Goal: Information Seeking & Learning: Learn about a topic

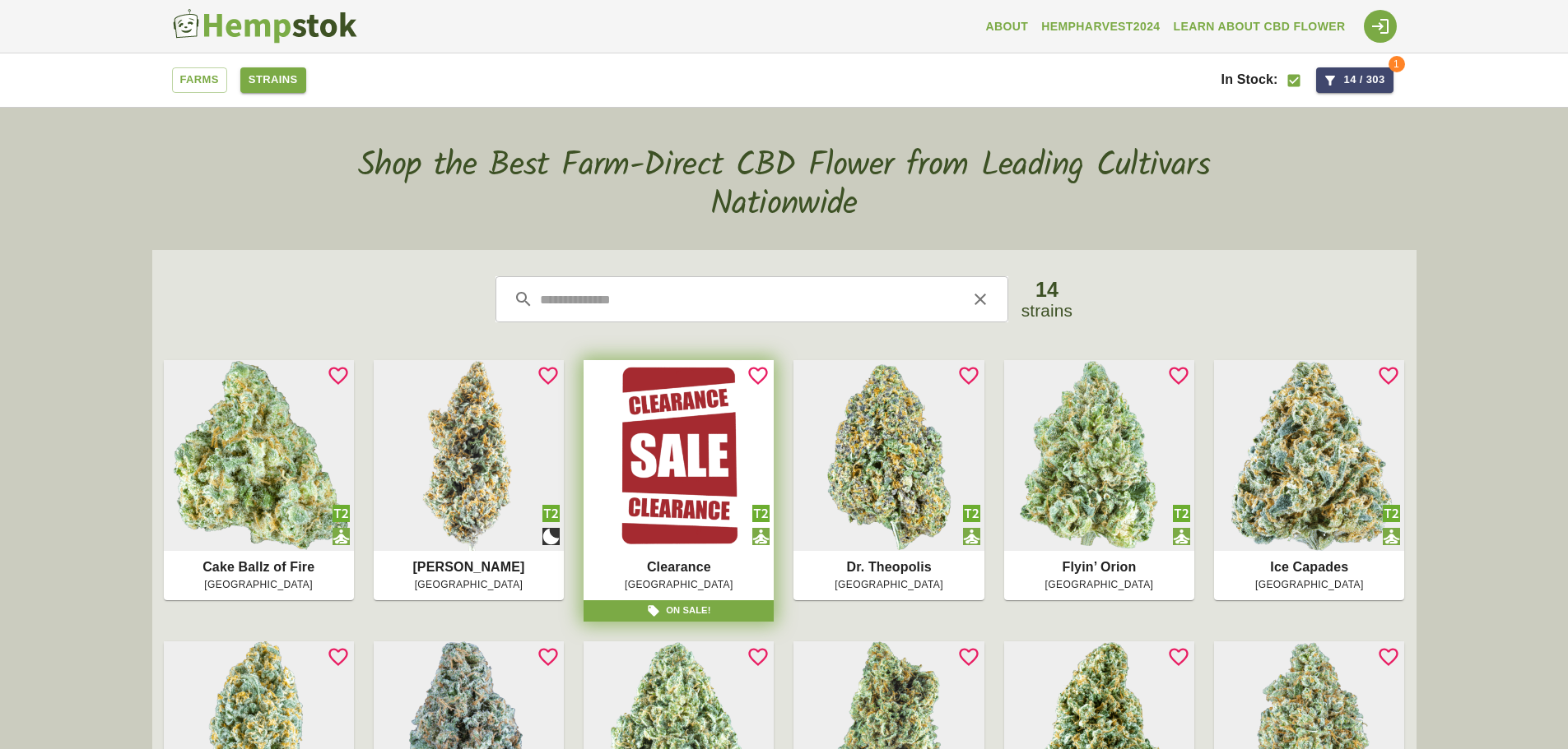
click at [284, 78] on link "Strains" at bounding box center [273, 80] width 66 height 25
click at [210, 12] on img at bounding box center [264, 26] width 185 height 36
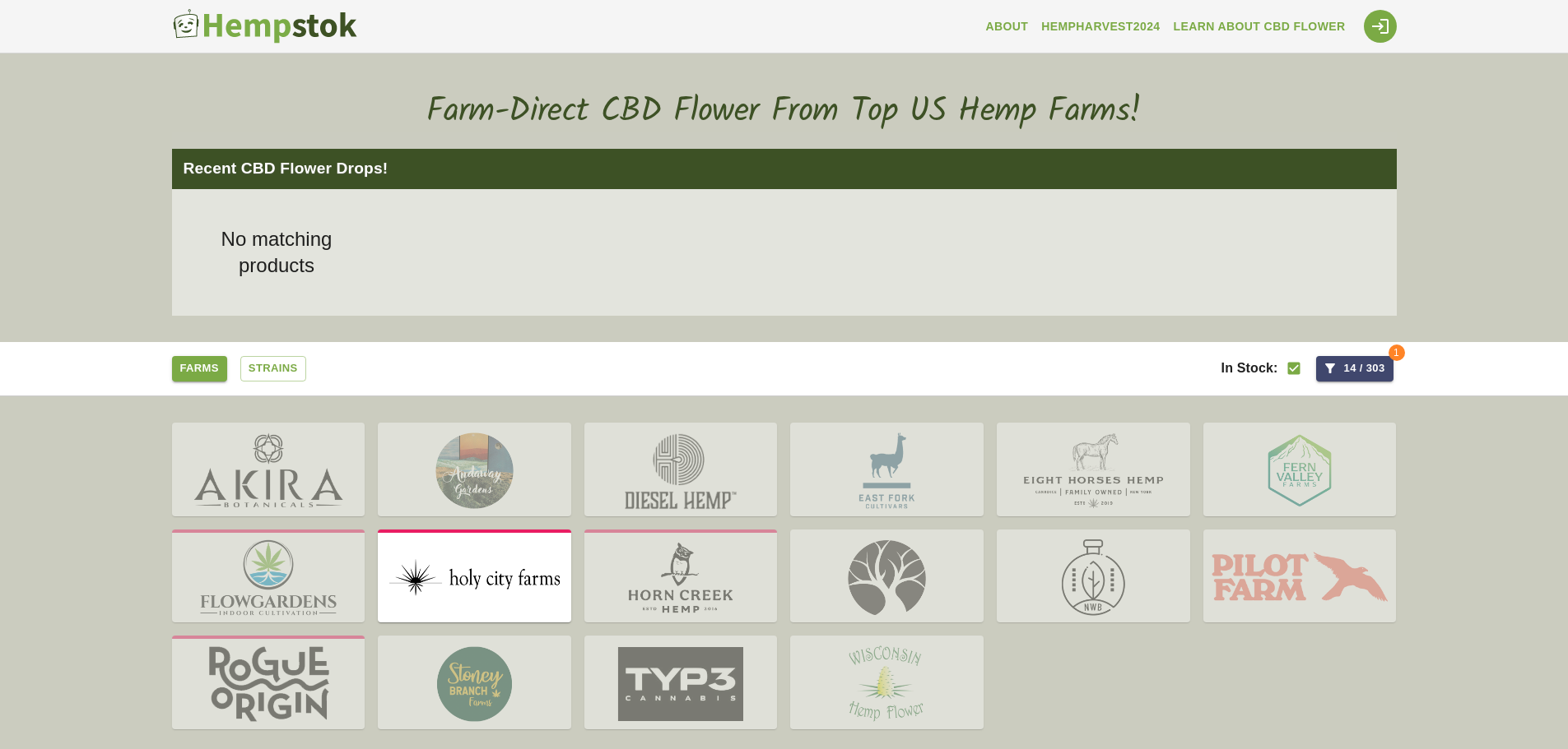
click at [460, 602] on img at bounding box center [474, 578] width 193 height 90
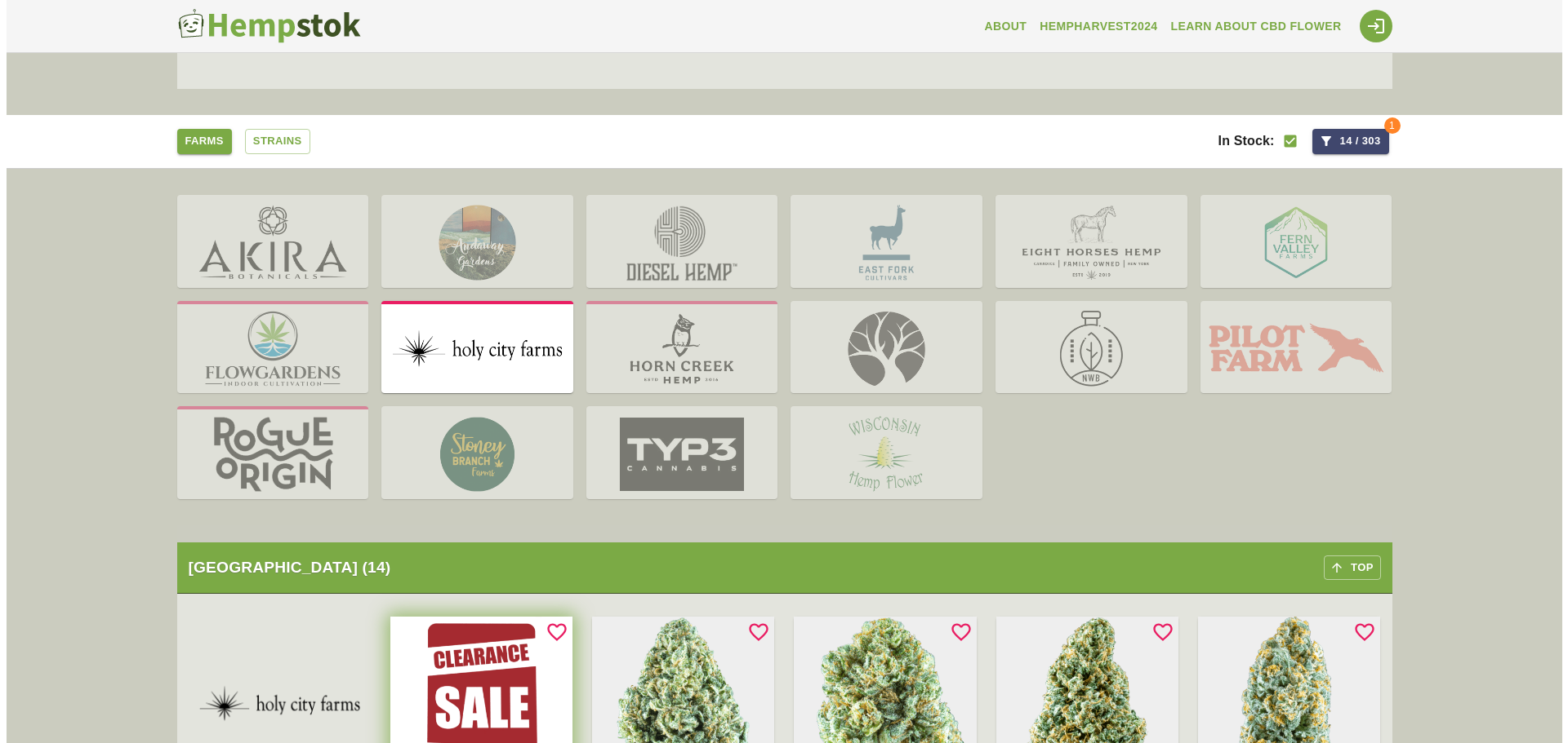
scroll to position [72, 0]
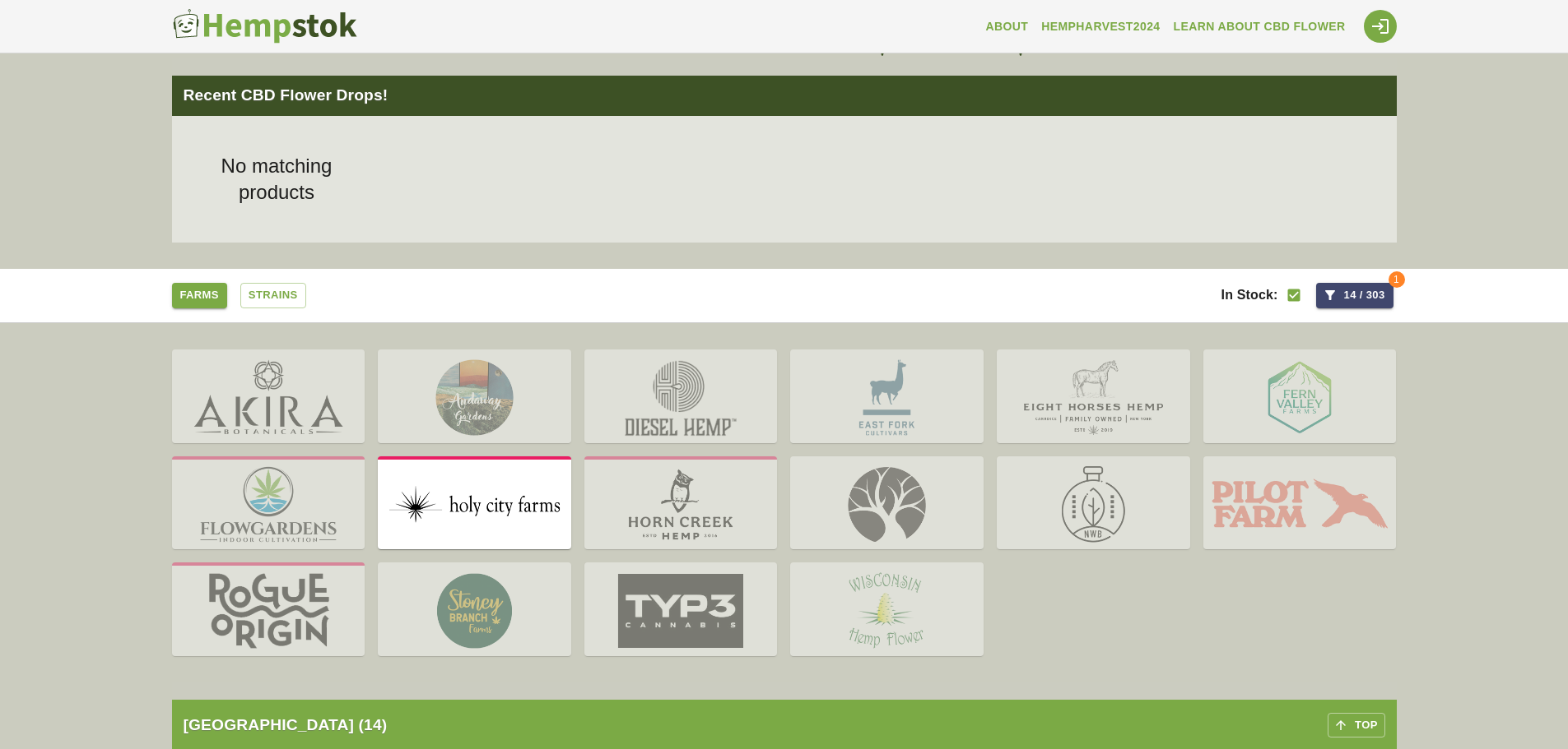
click at [1332, 299] on icon "button" at bounding box center [1330, 295] width 15 height 15
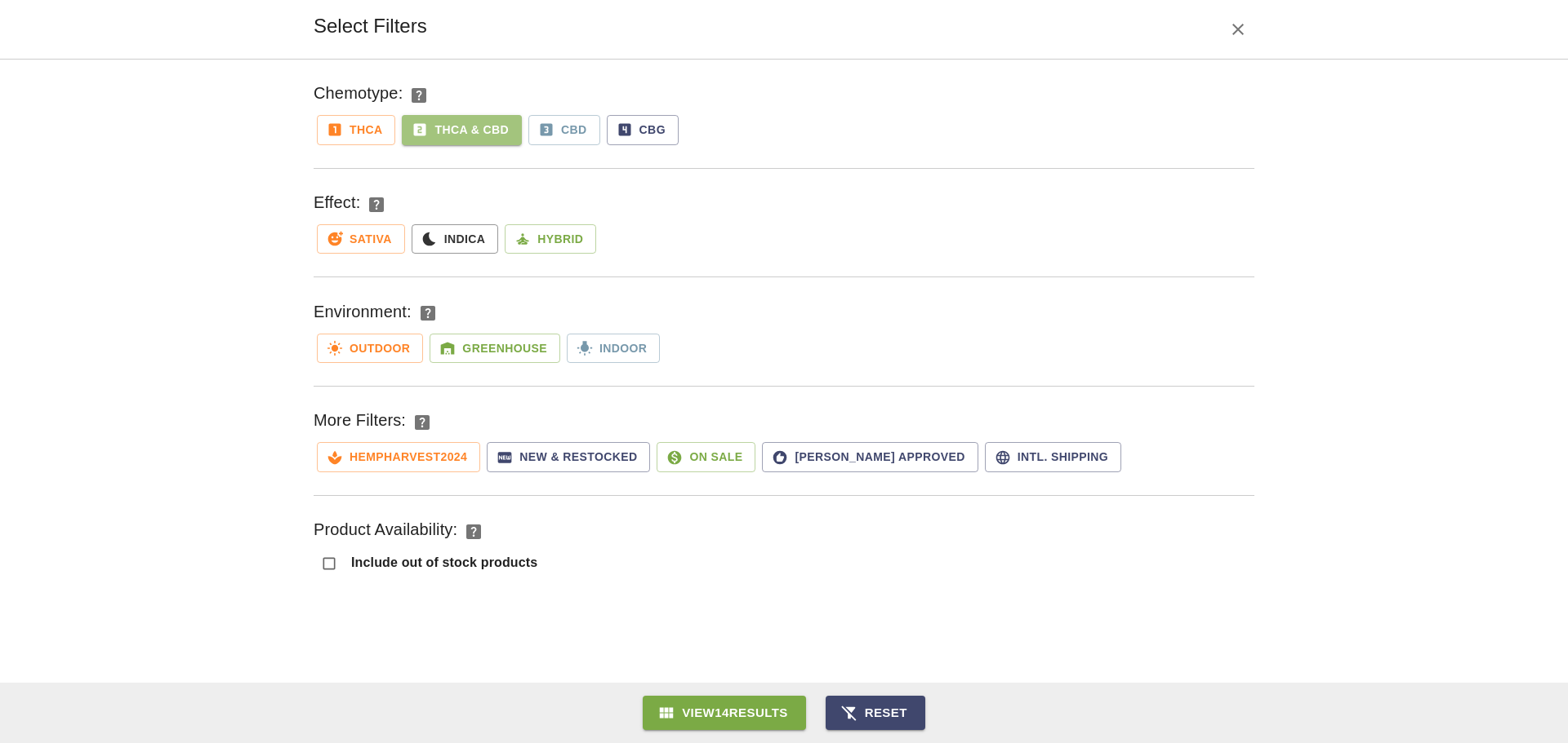
click at [481, 140] on button "THCa & CBD" at bounding box center [462, 129] width 120 height 30
click at [490, 132] on button "THCa & CBD" at bounding box center [462, 129] width 120 height 30
click at [897, 713] on button "Reset" at bounding box center [875, 713] width 99 height 34
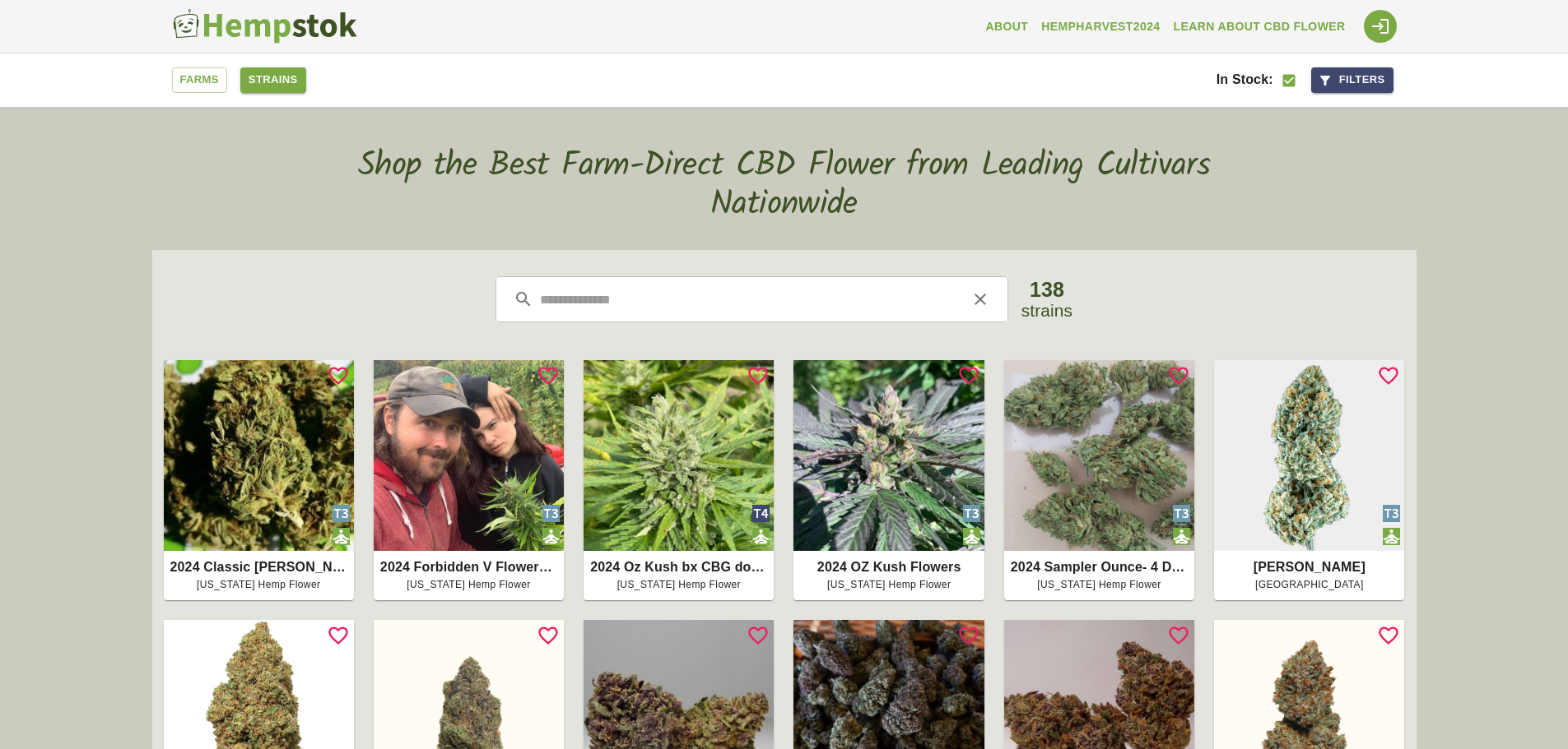
click at [1333, 82] on button "Filters" at bounding box center [1352, 80] width 82 height 25
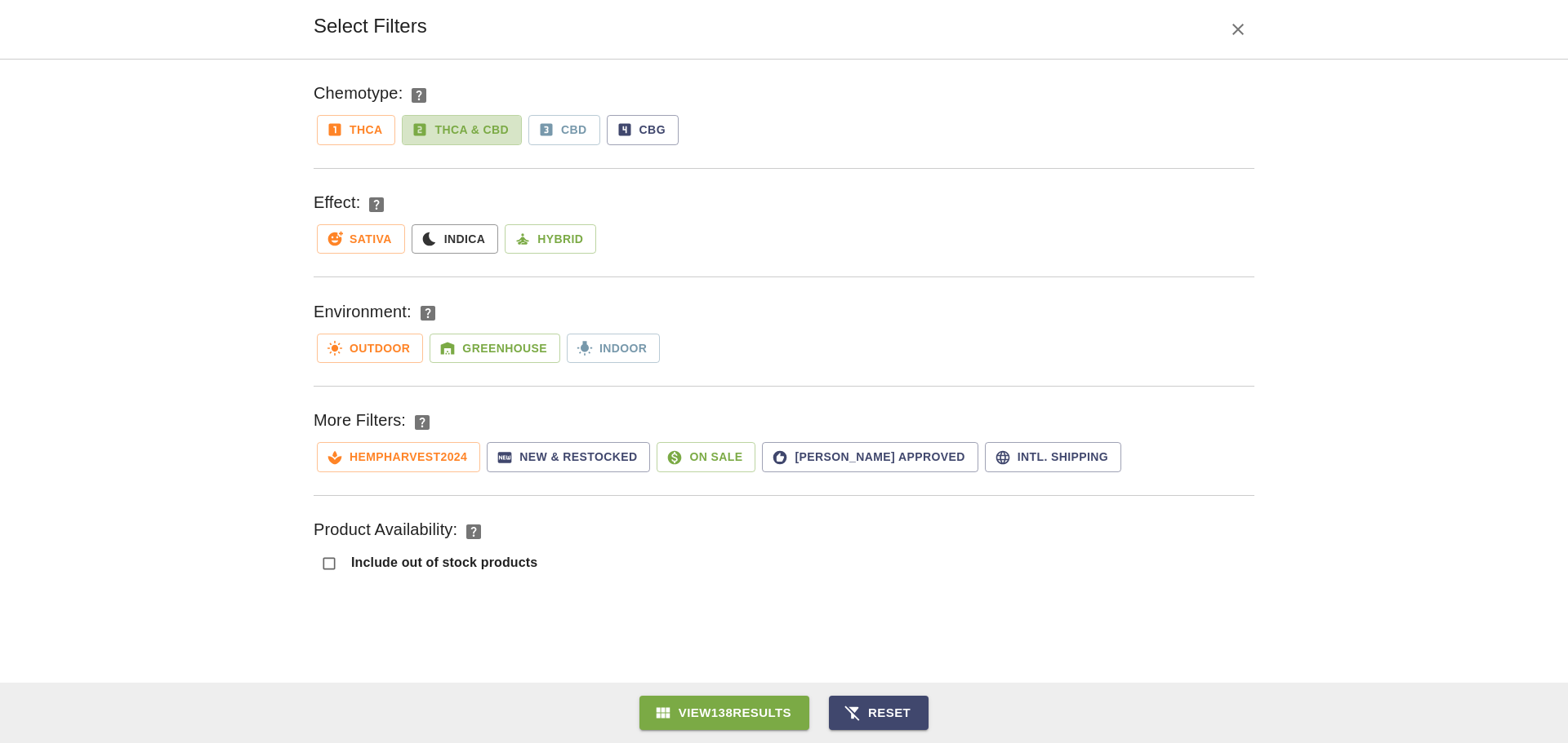
click at [438, 134] on button "THCa & CBD" at bounding box center [462, 129] width 120 height 30
click at [760, 709] on button "View 14 Results" at bounding box center [723, 713] width 163 height 34
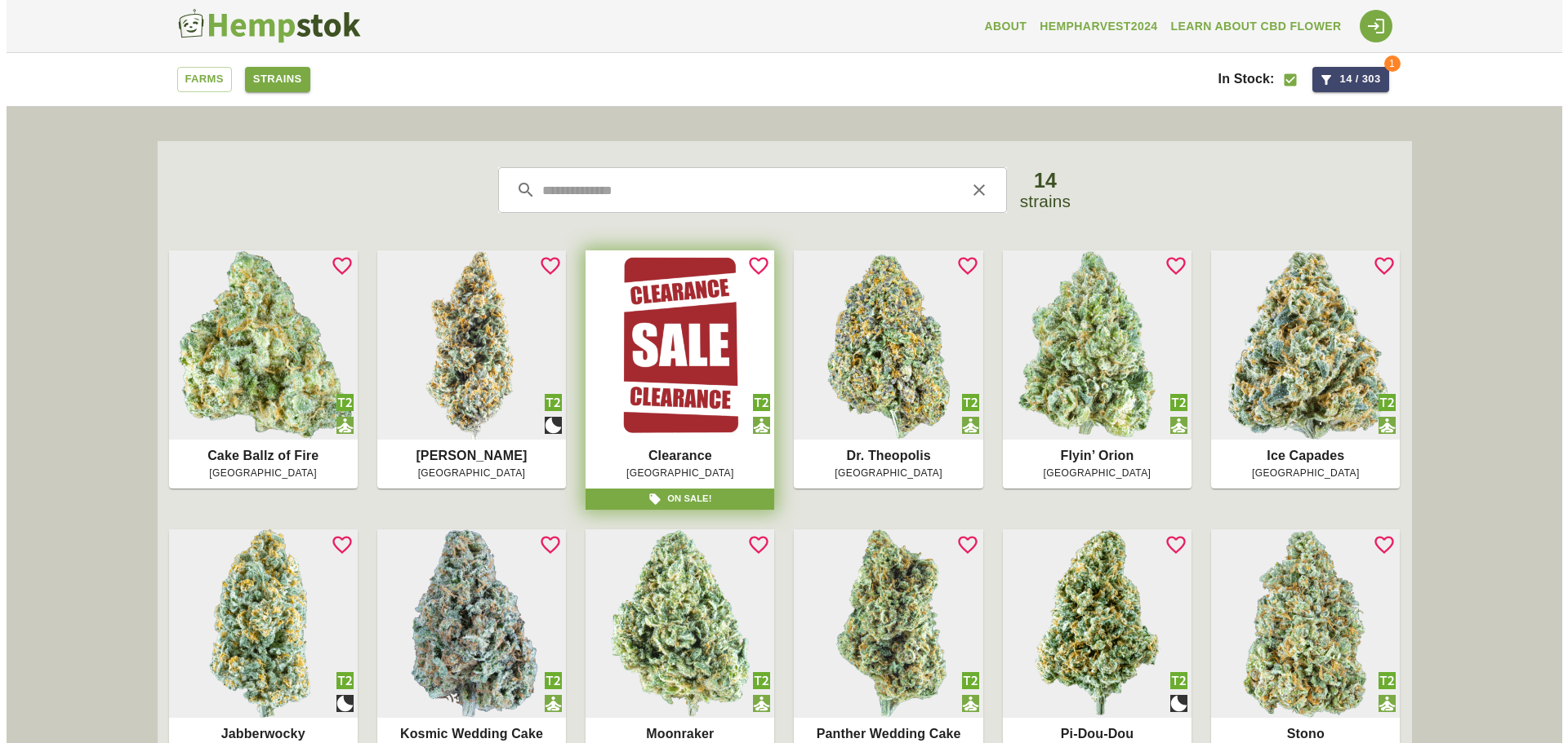
scroll to position [72, 0]
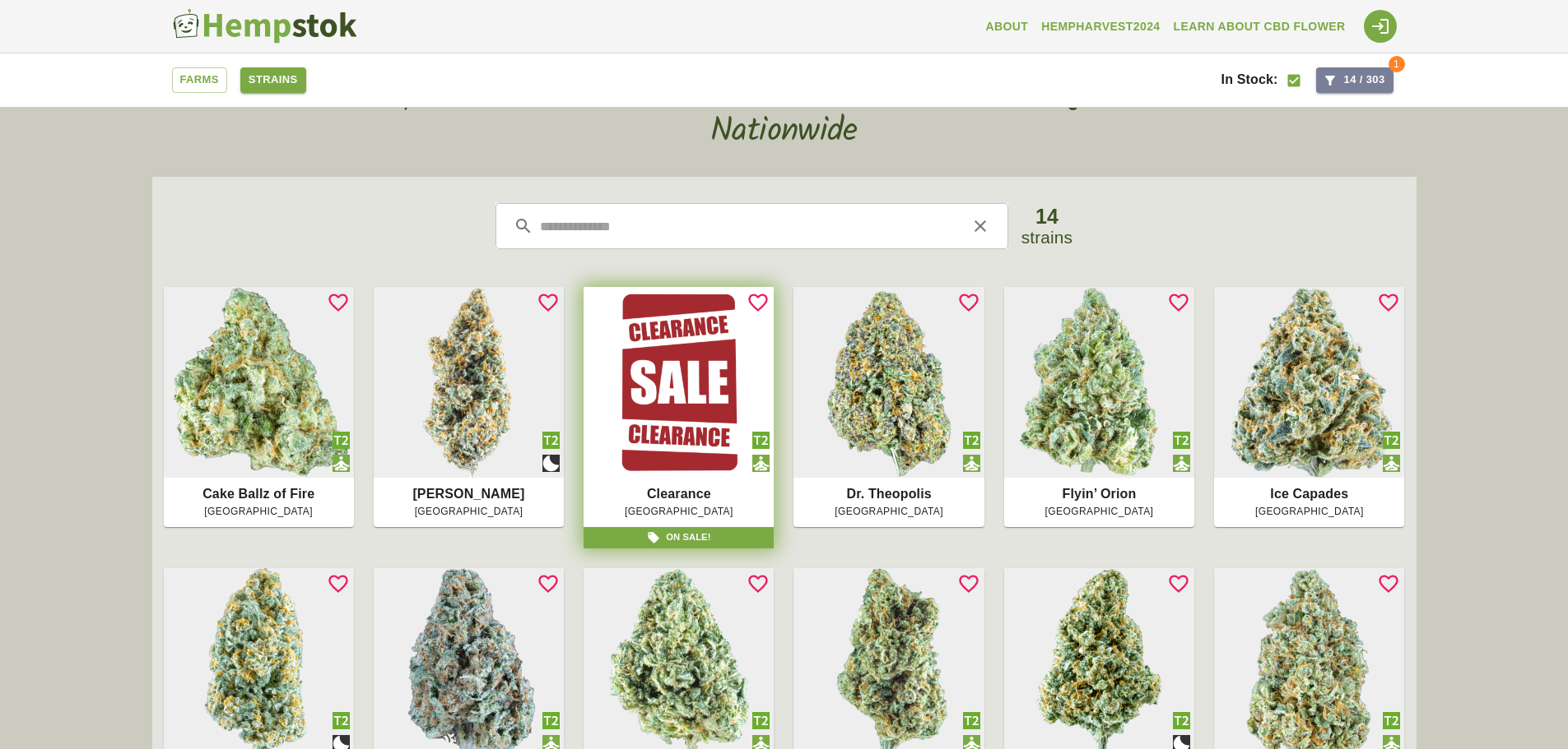
click at [1373, 75] on button "14 / 303" at bounding box center [1354, 80] width 77 height 25
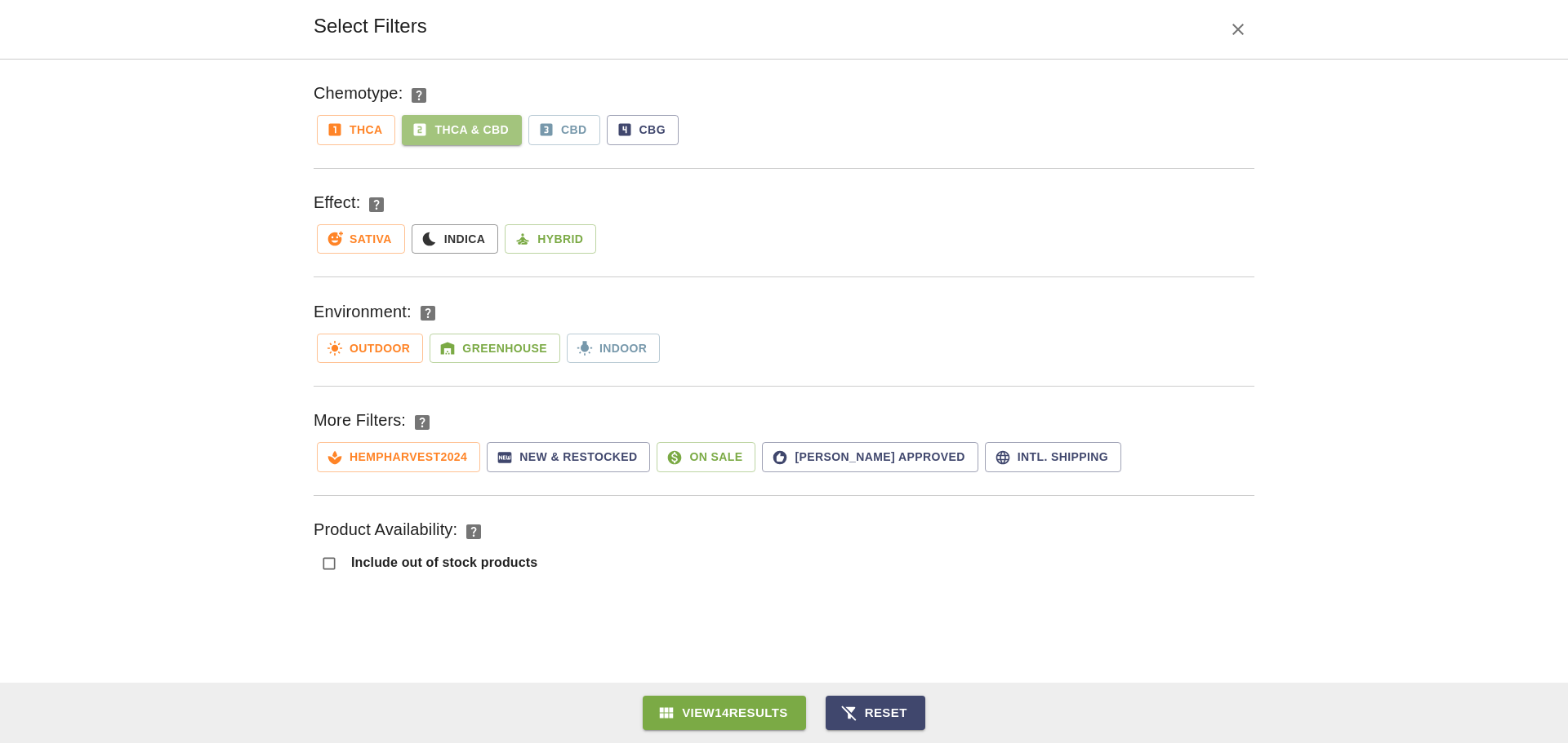
click at [496, 130] on button "THCa & CBD" at bounding box center [462, 129] width 120 height 30
click at [371, 128] on button "THCa" at bounding box center [356, 129] width 79 height 30
click at [363, 130] on button "THCa" at bounding box center [356, 129] width 79 height 30
click at [425, 465] on button "HempHarvest2024" at bounding box center [398, 457] width 163 height 30
drag, startPoint x: 431, startPoint y: 459, endPoint x: 533, endPoint y: 285, distance: 201.7
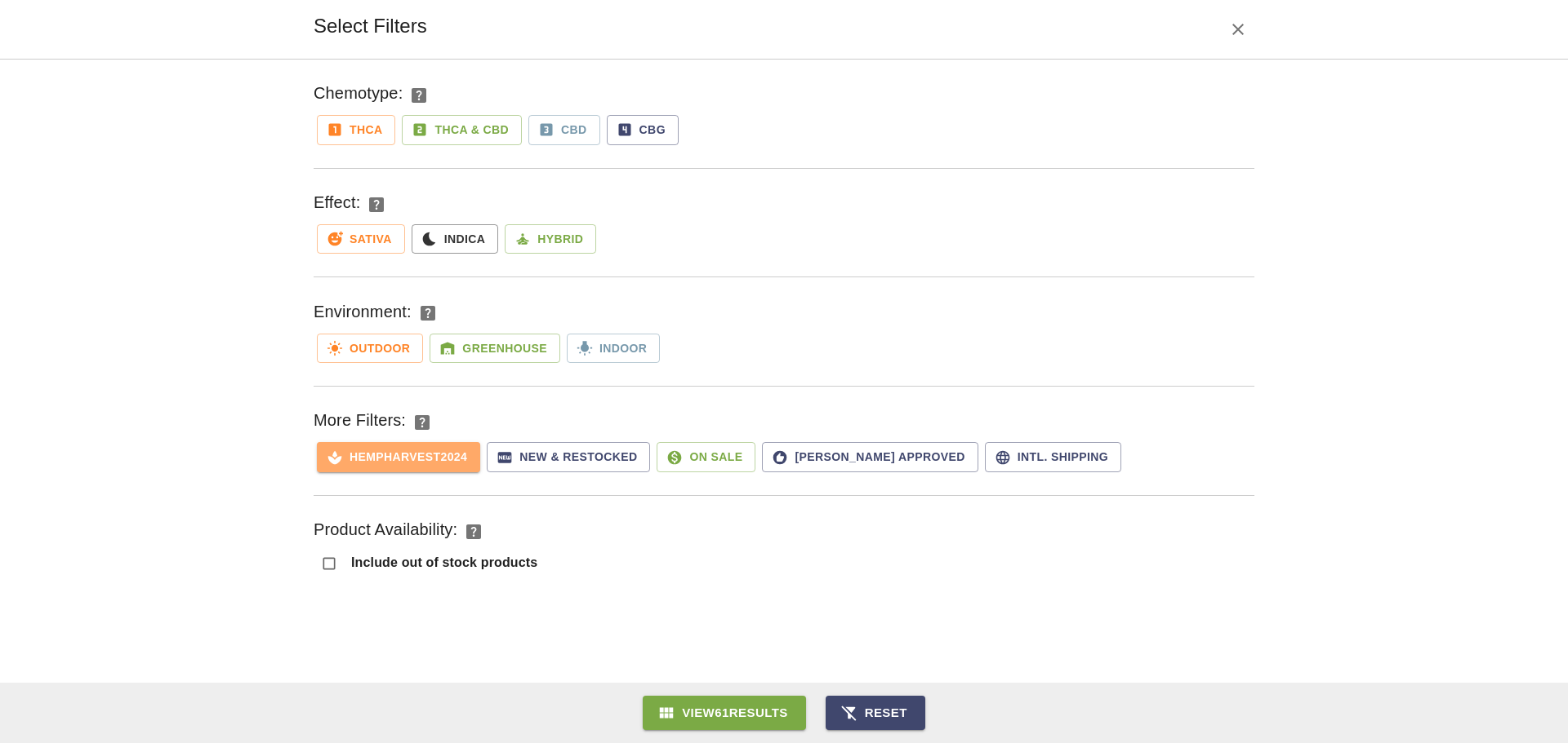
click at [431, 458] on button "HempHarvest2024" at bounding box center [398, 457] width 163 height 30
click at [560, 115] on div "THCa THCa & CBD CBD CBG" at bounding box center [783, 130] width 940 height 37
click at [633, 126] on button "CBG" at bounding box center [643, 129] width 72 height 30
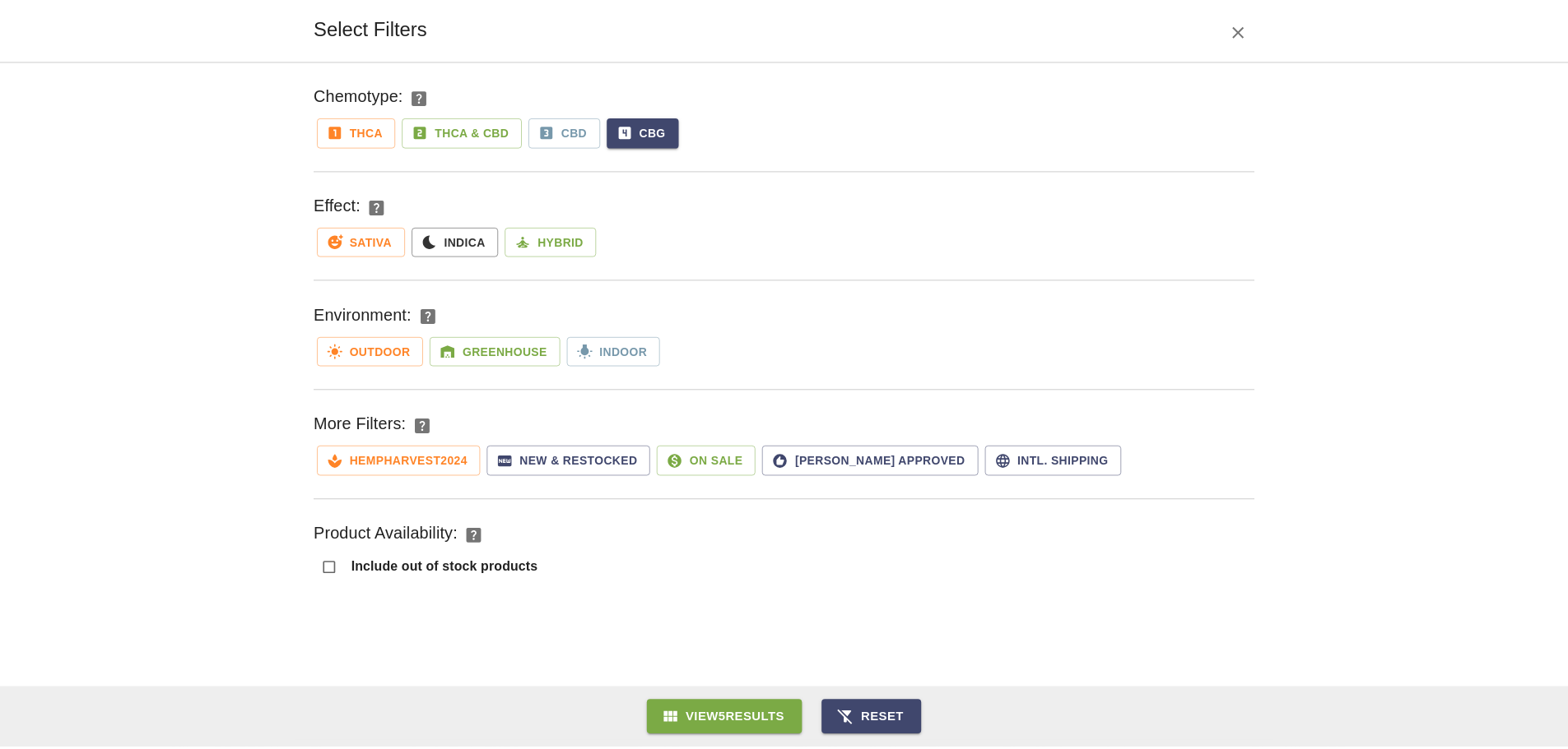
scroll to position [0, 0]
click at [771, 713] on button "View 5 Results" at bounding box center [730, 719] width 158 height 35
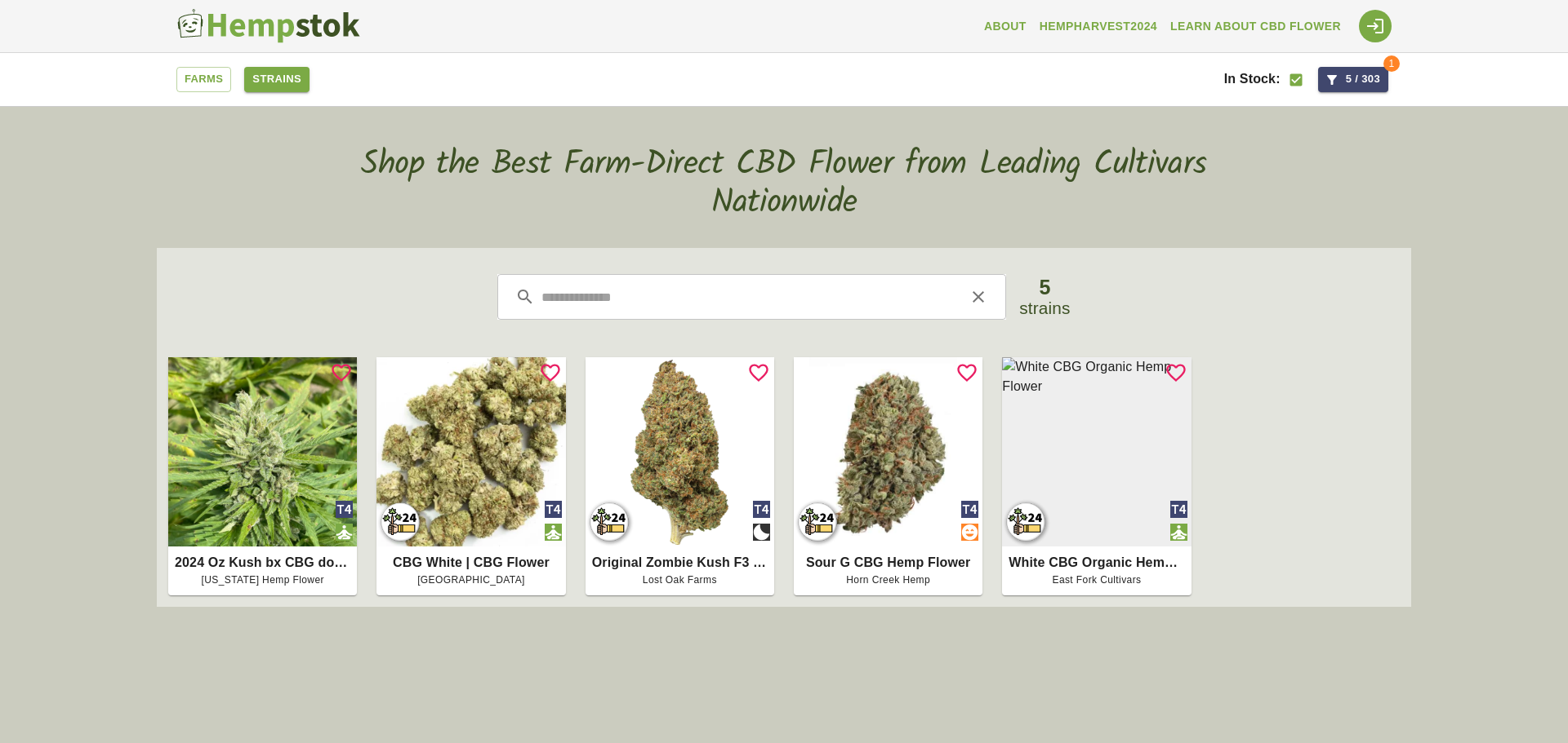
click at [177, 80] on link "Farms" at bounding box center [203, 79] width 55 height 25
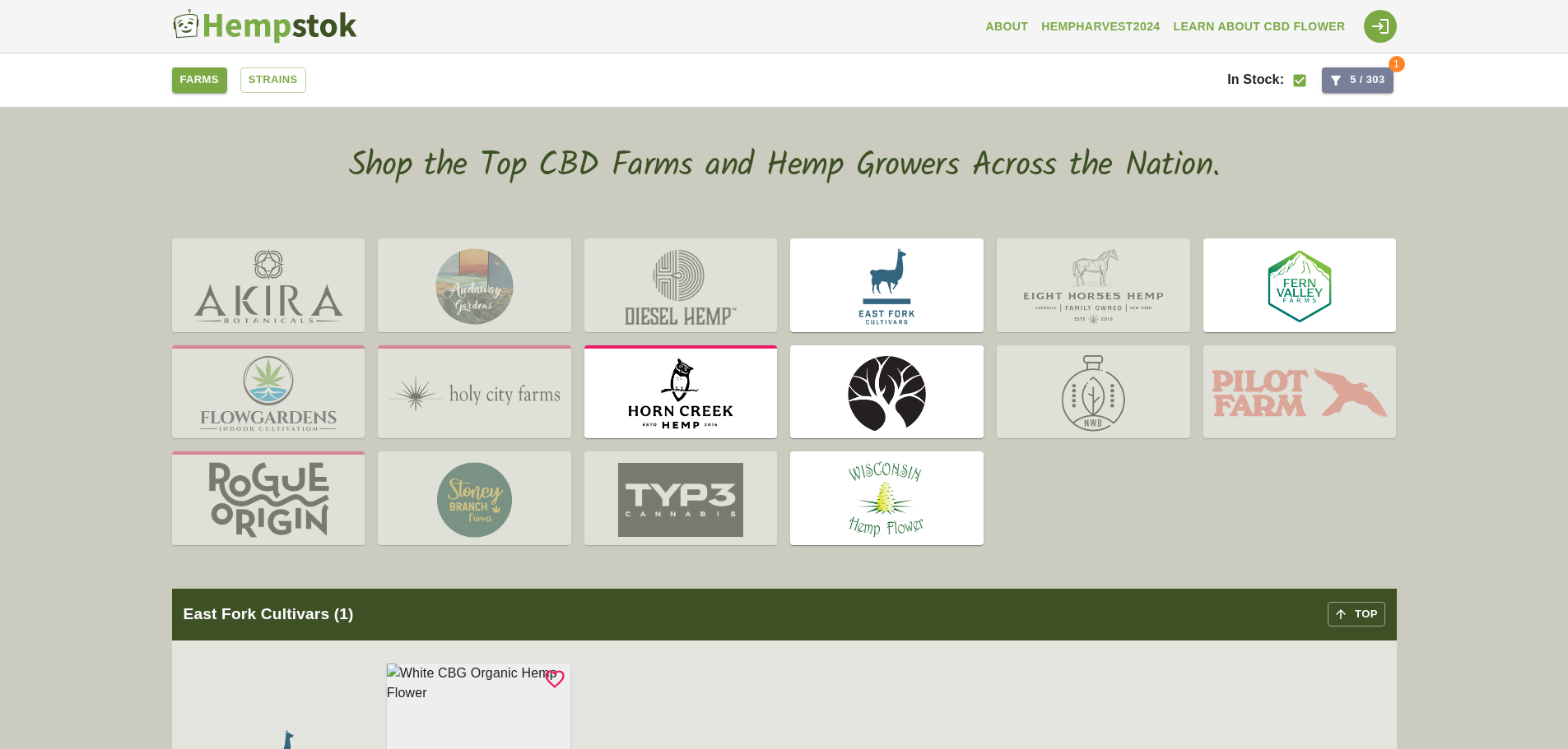
click at [1387, 88] on button "5 / 303" at bounding box center [1358, 80] width 71 height 25
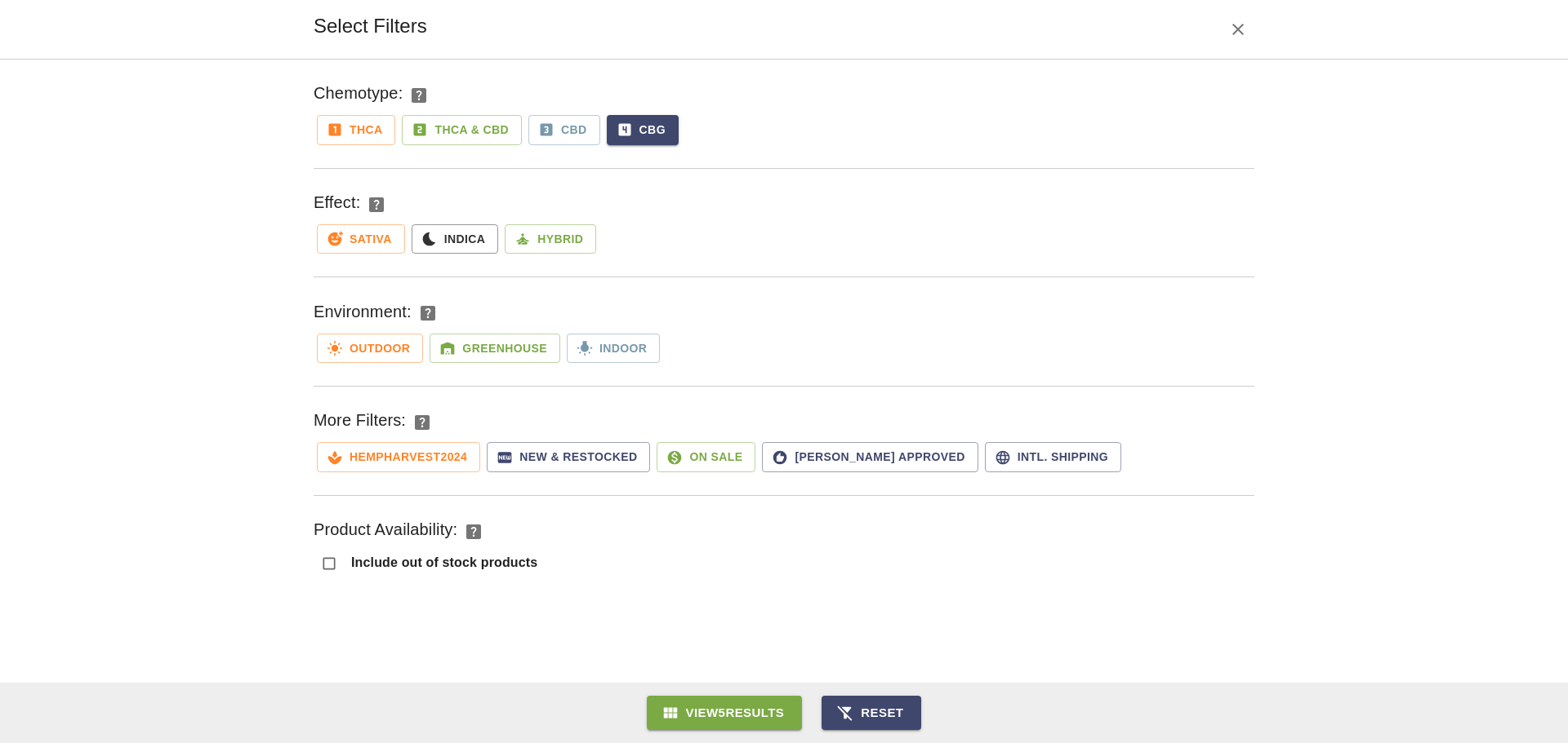
drag, startPoint x: 622, startPoint y: 132, endPoint x: 487, endPoint y: 145, distance: 135.6
click at [623, 132] on icon "button" at bounding box center [624, 130] width 13 height 13
click at [743, 716] on button "View 138 Results" at bounding box center [724, 713] width 170 height 34
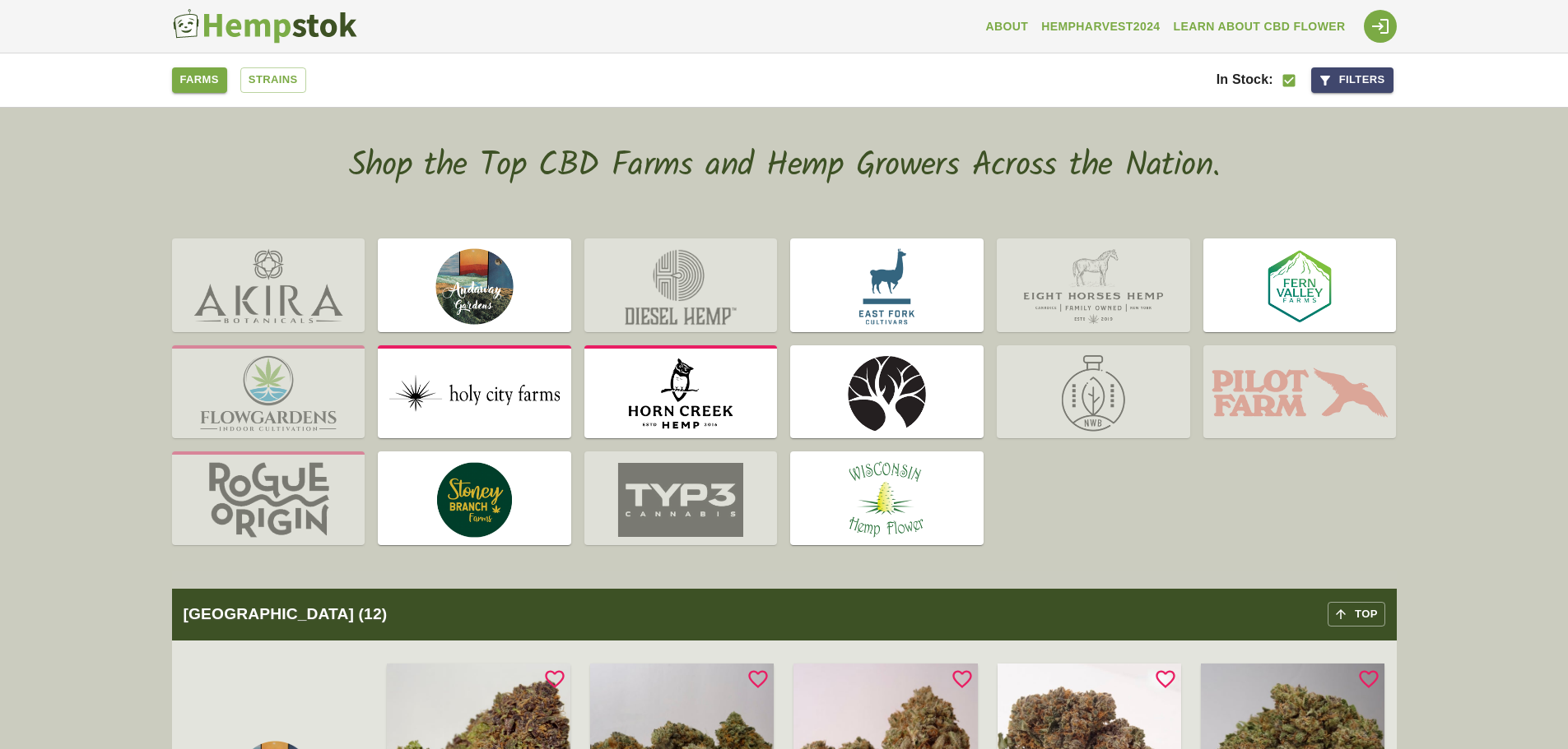
click at [1351, 69] on button "Filters" at bounding box center [1352, 80] width 82 height 25
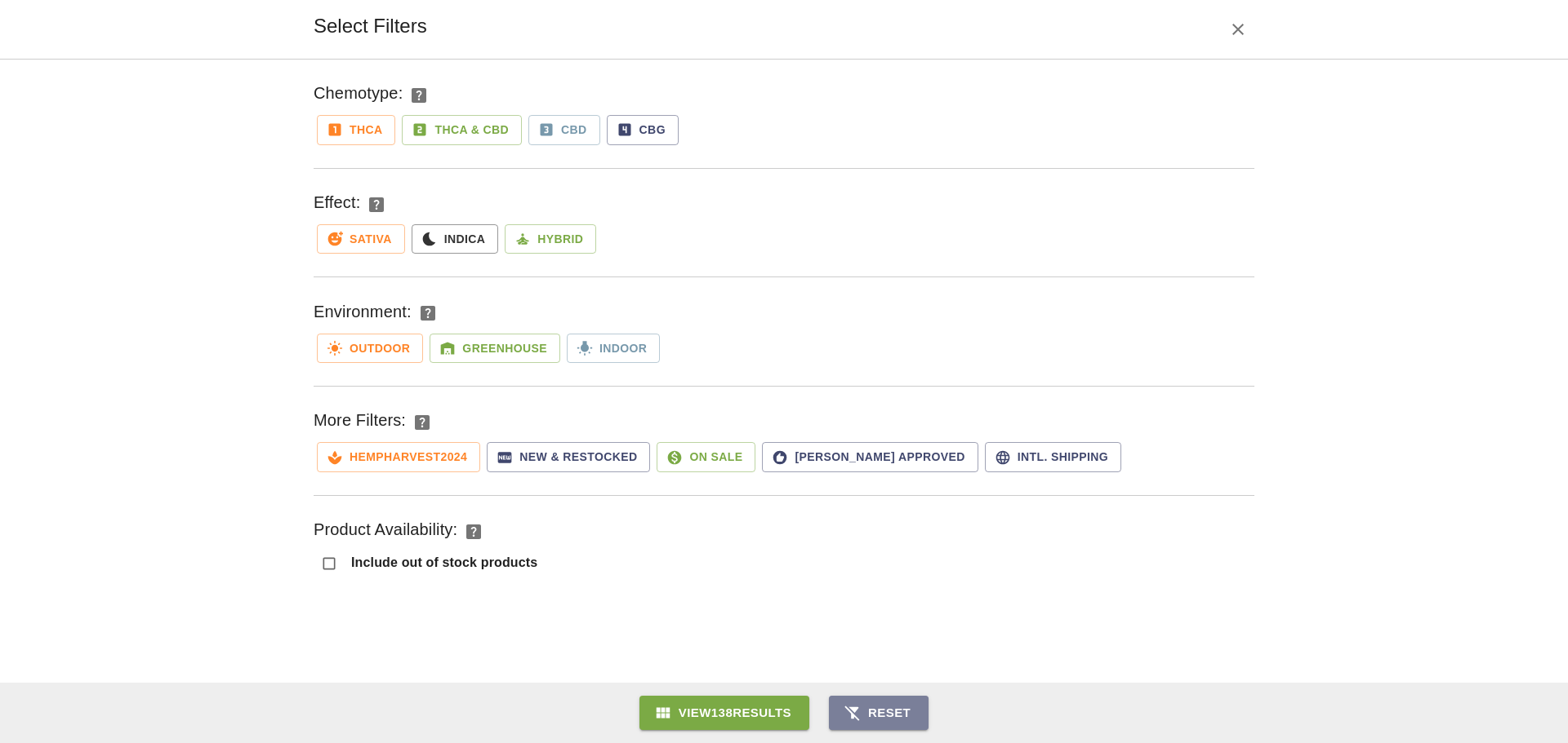
click at [890, 707] on button "Reset" at bounding box center [878, 713] width 99 height 34
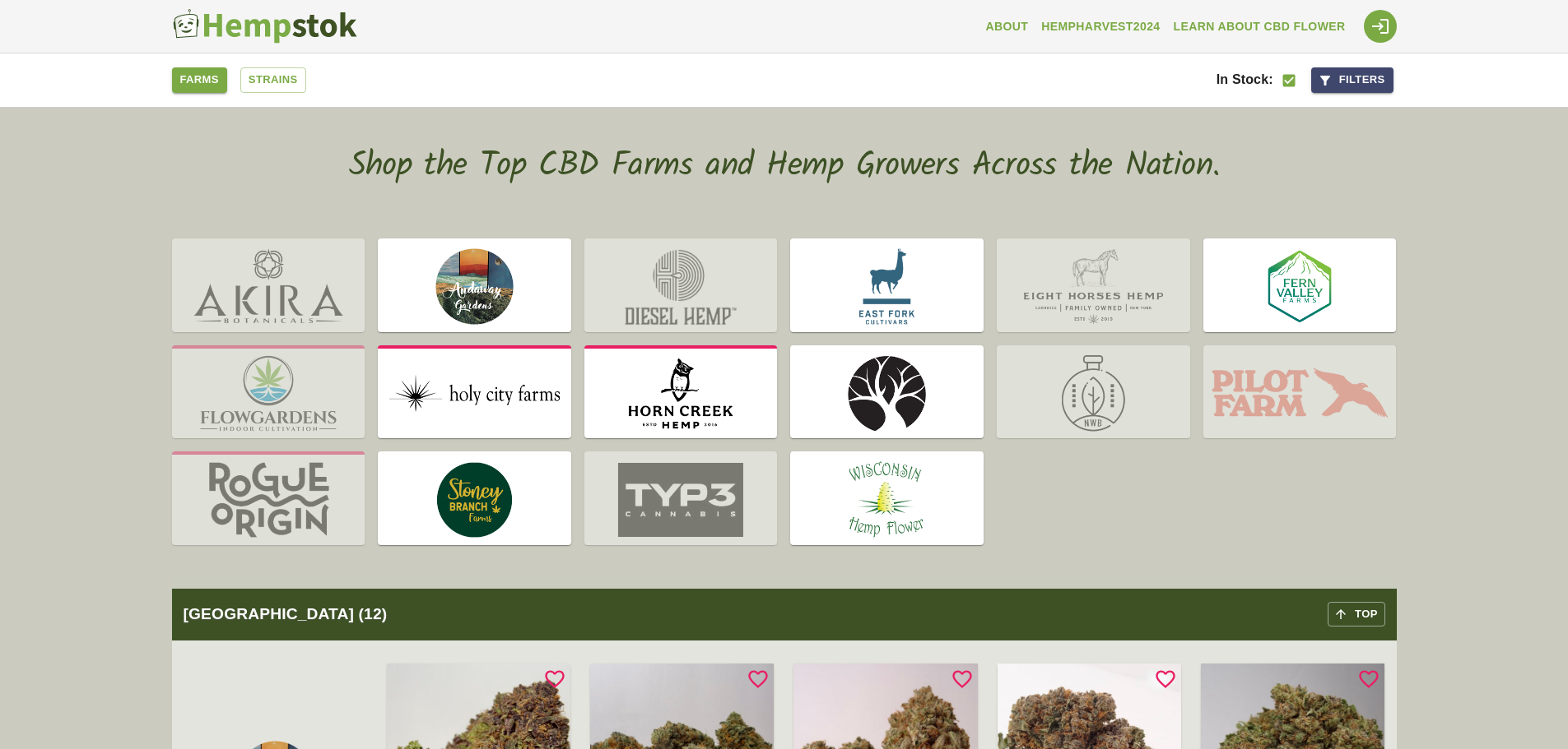
click at [673, 516] on img at bounding box center [681, 500] width 193 height 90
click at [708, 501] on img at bounding box center [681, 500] width 193 height 90
click at [1095, 22] on link "HempHarvest2024" at bounding box center [1100, 26] width 132 height 30
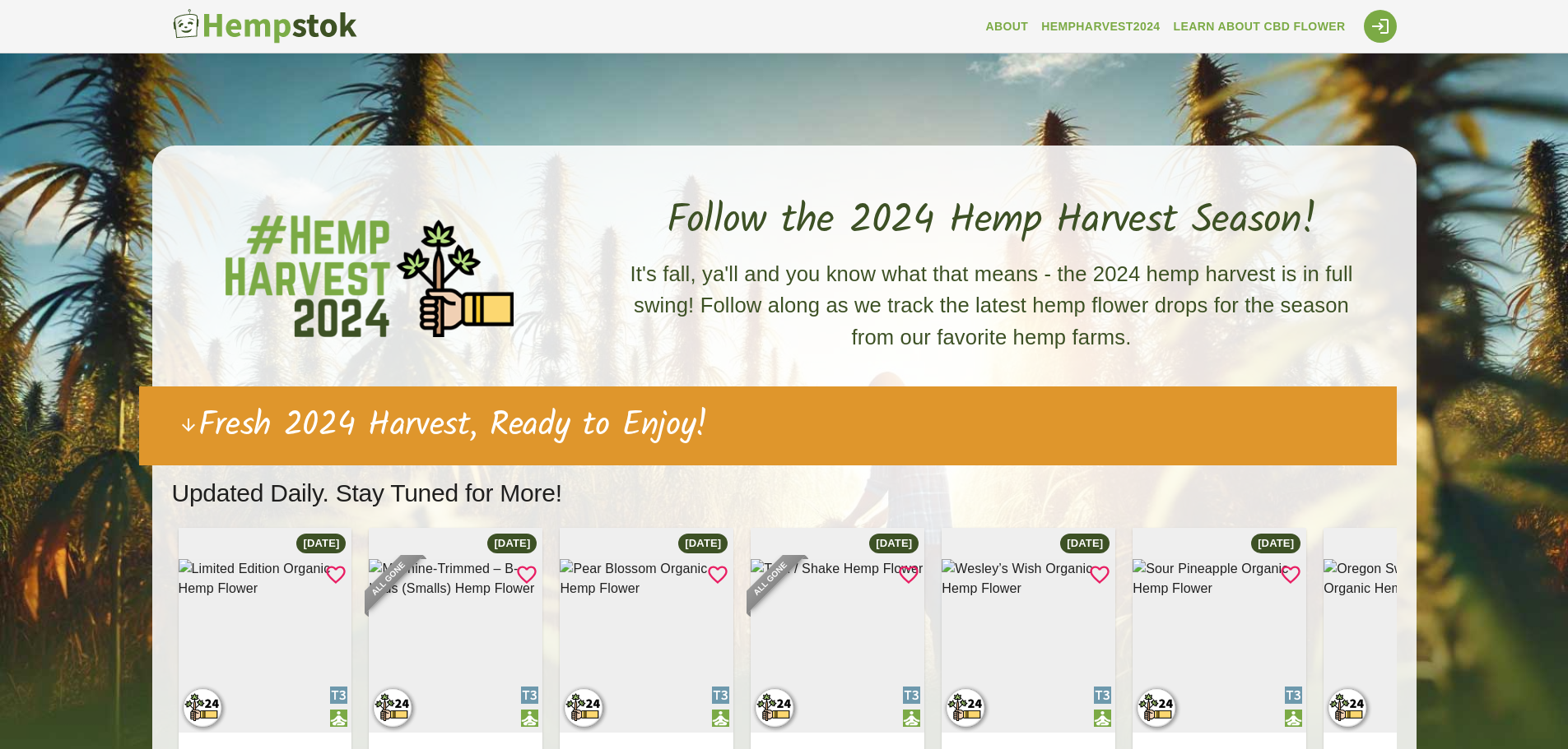
click at [1259, 19] on link "Learn About CBD Flower" at bounding box center [1259, 26] width 185 height 30
click at [225, 25] on img at bounding box center [264, 26] width 185 height 36
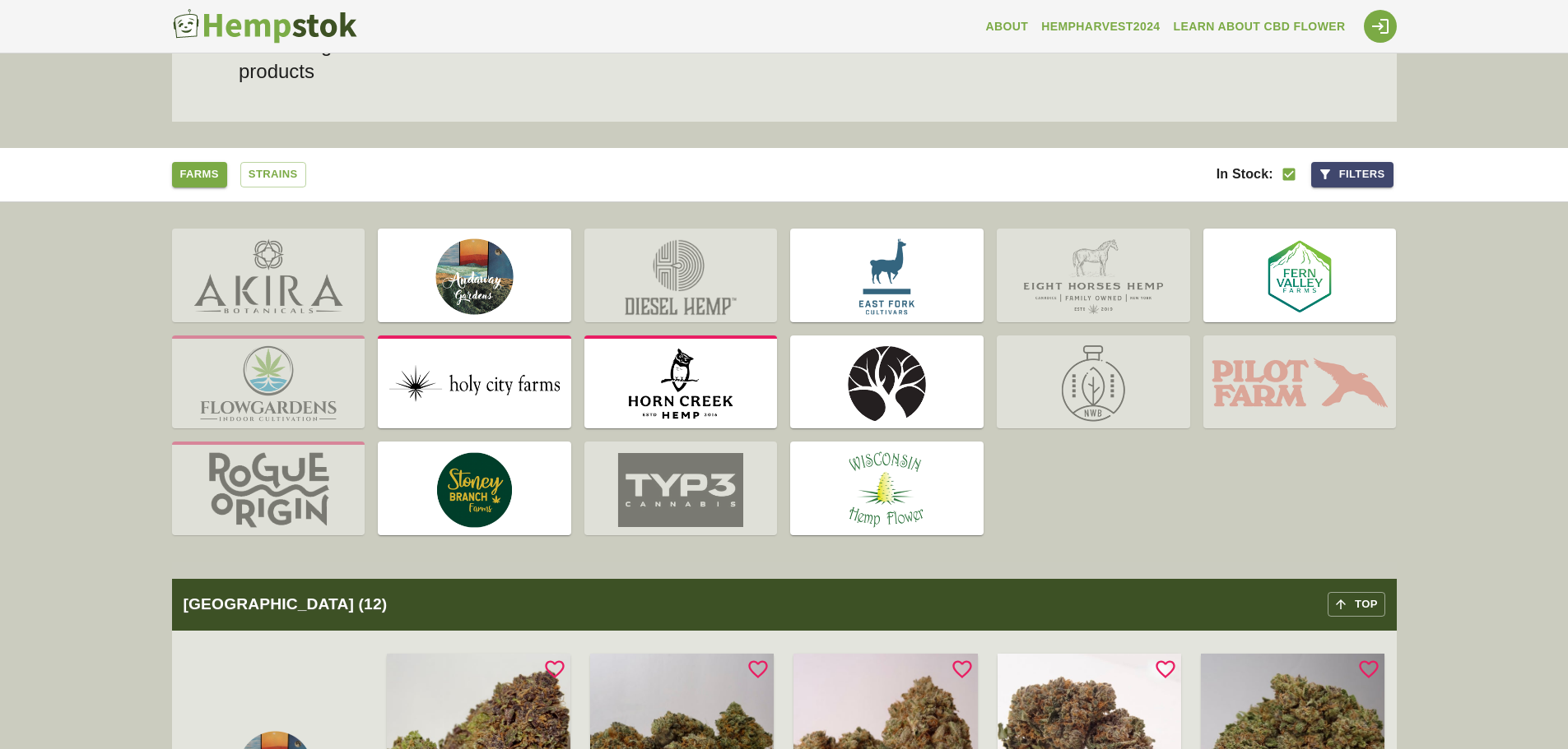
scroll to position [247, 0]
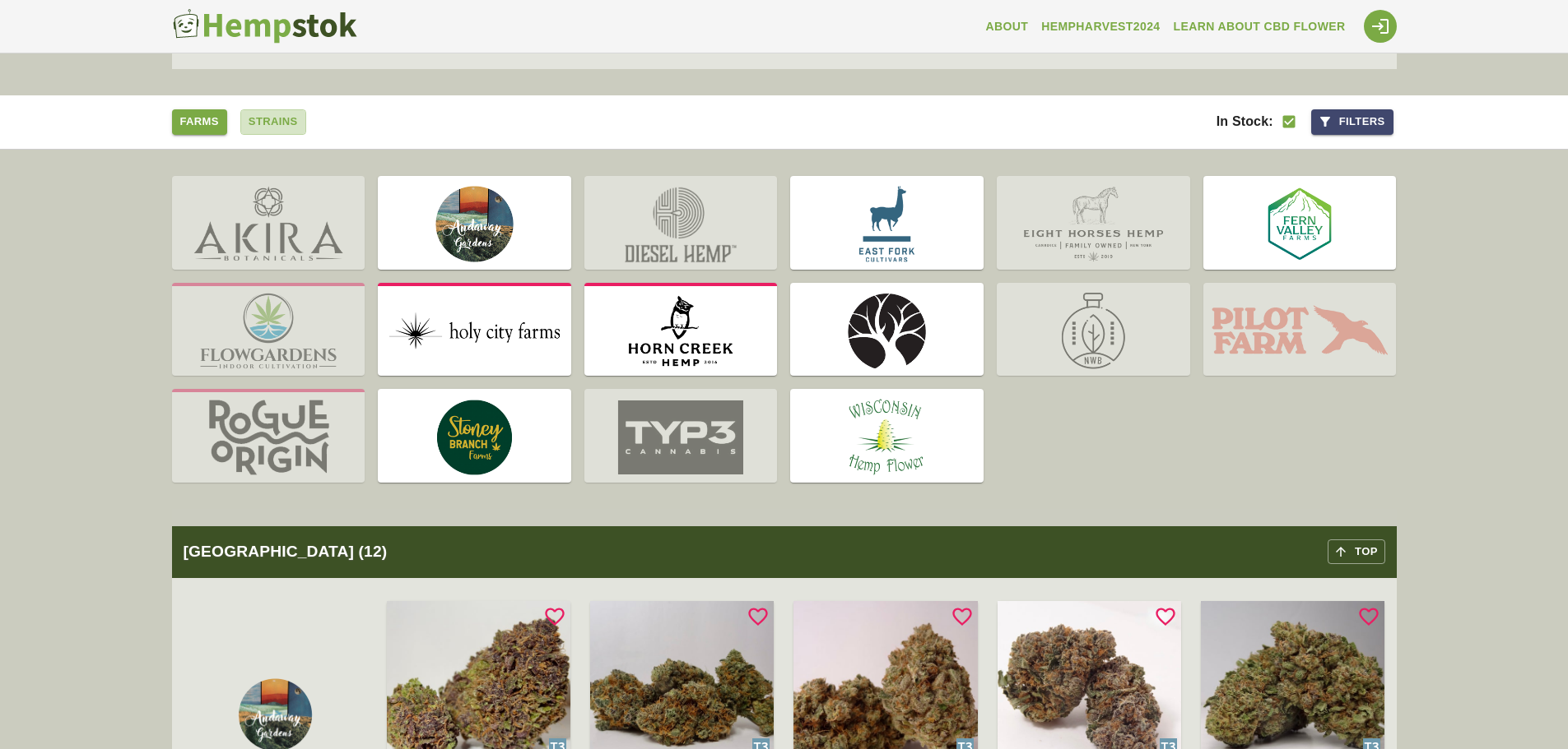
click at [298, 118] on link "Strains" at bounding box center [273, 122] width 66 height 25
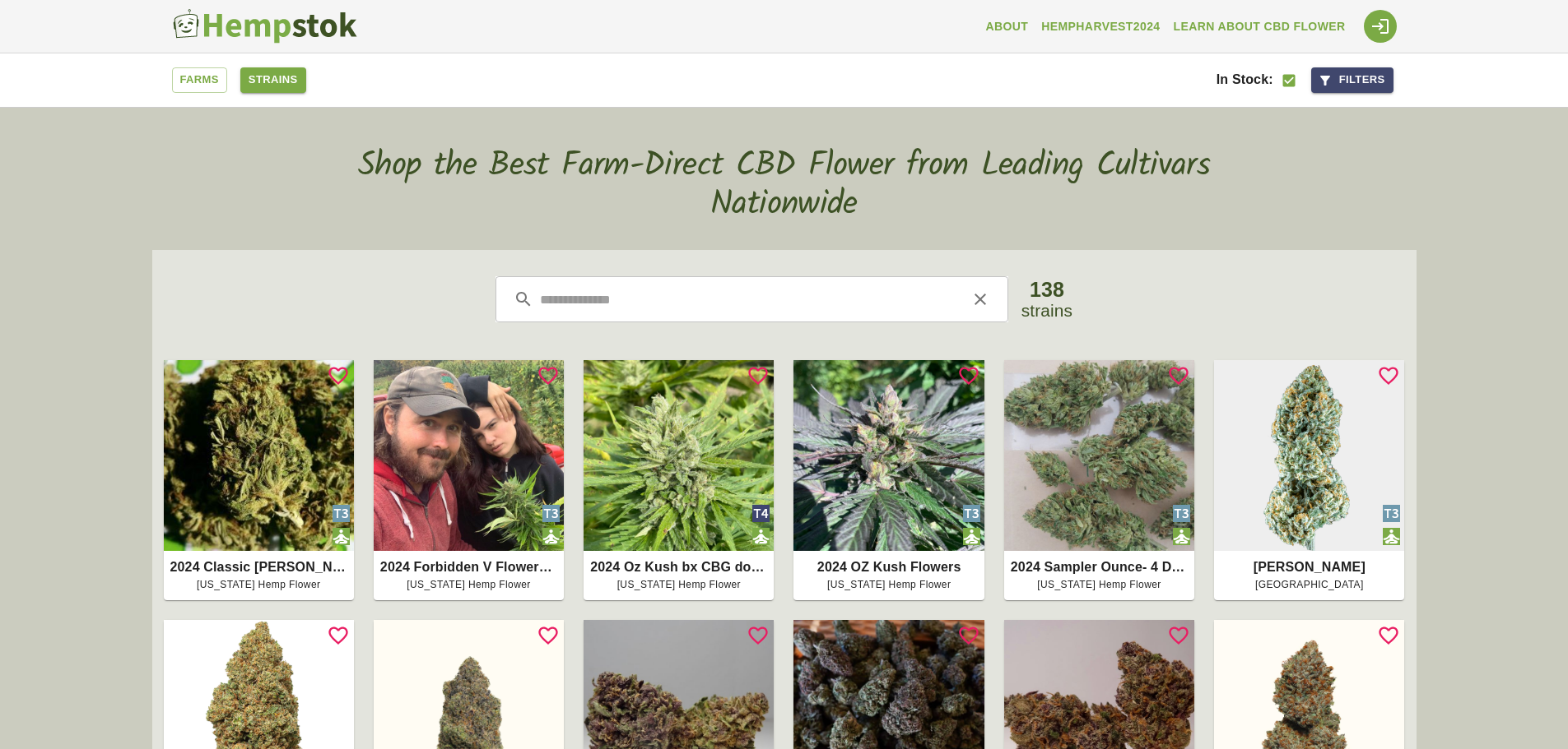
click at [1349, 76] on button "Filters" at bounding box center [1352, 80] width 82 height 25
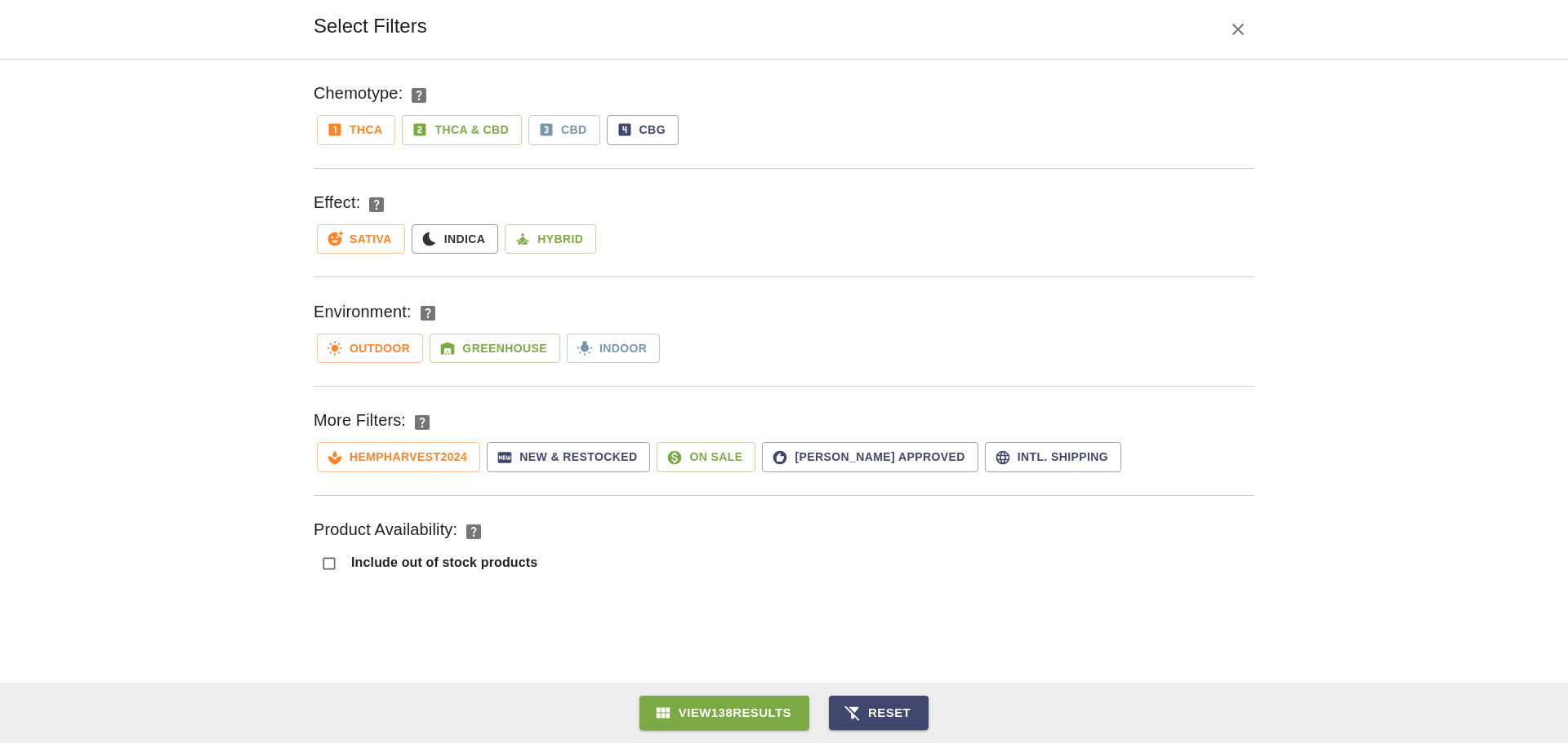
click at [356, 140] on button "THCa" at bounding box center [356, 129] width 79 height 30
click at [735, 710] on button "View 13 Results" at bounding box center [723, 713] width 163 height 34
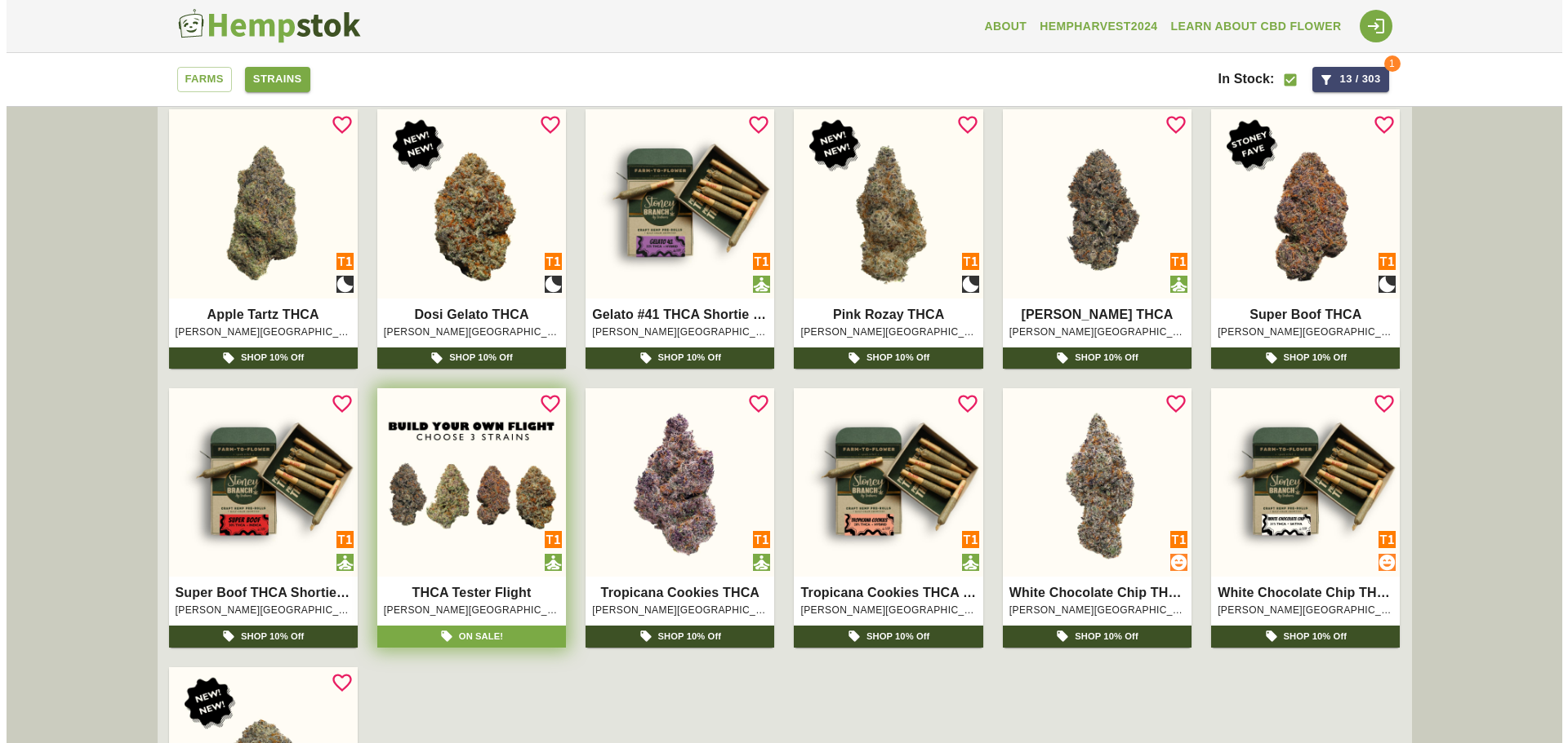
scroll to position [245, 0]
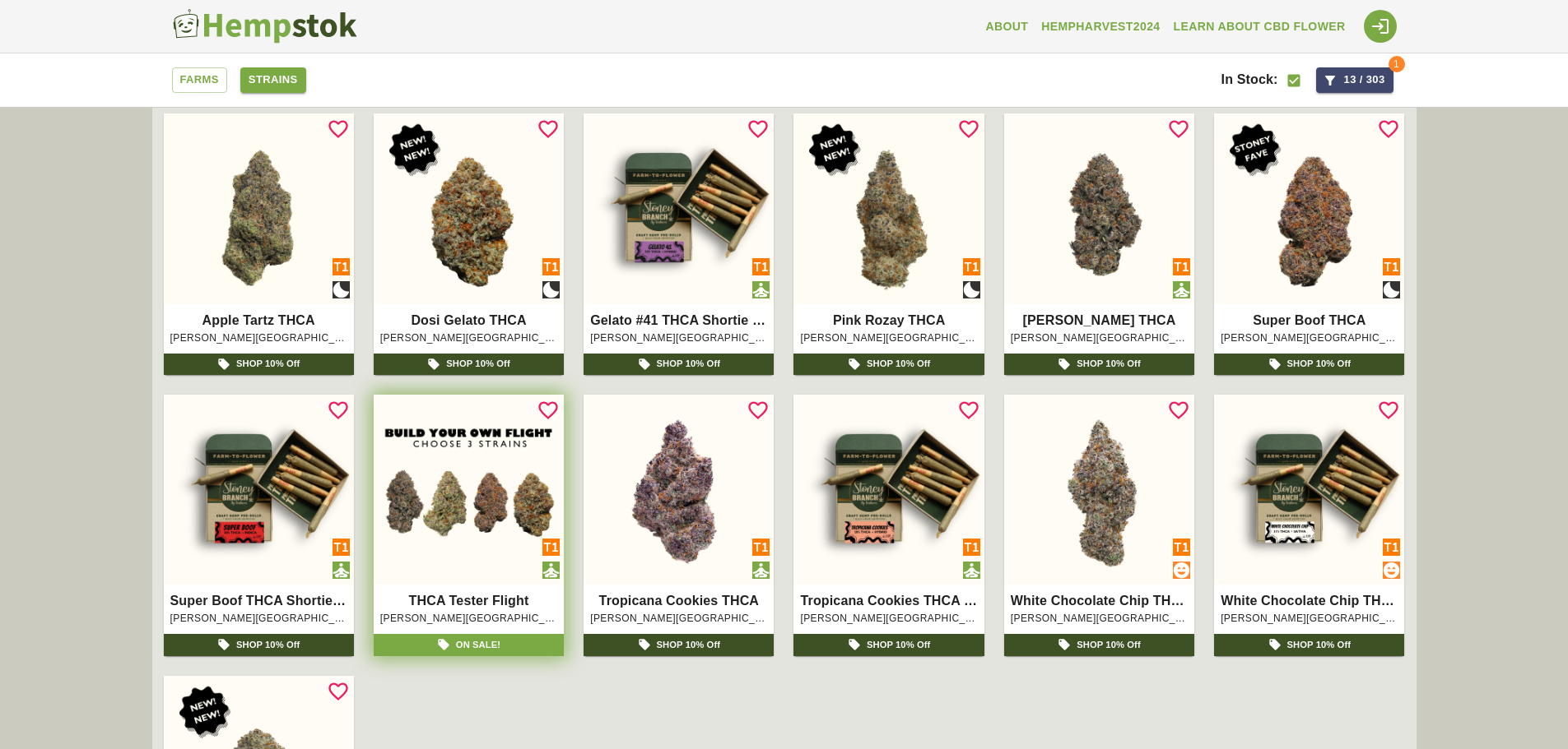
click at [472, 517] on img at bounding box center [468, 490] width 190 height 190
